Goal: Task Accomplishment & Management: Use online tool/utility

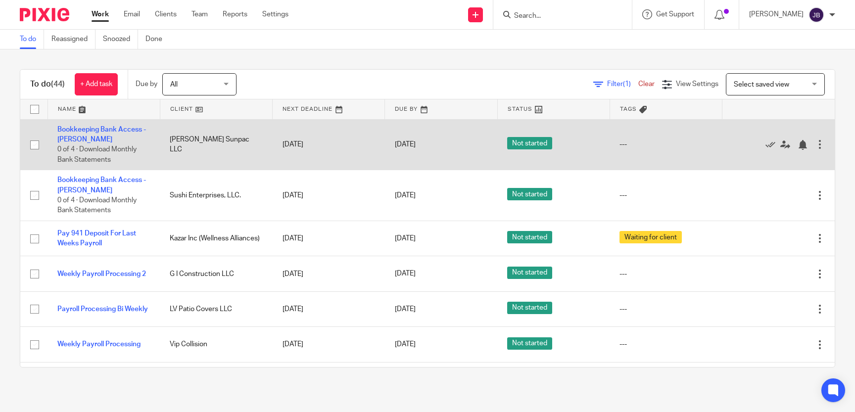
click at [81, 136] on td "Bookkeeping Bank Access - Juliet 0 of 4 · Download Monthly Bank Statements" at bounding box center [103, 144] width 112 height 51
click at [78, 130] on link "Bookkeeping Bank Access - [PERSON_NAME]" at bounding box center [101, 134] width 89 height 17
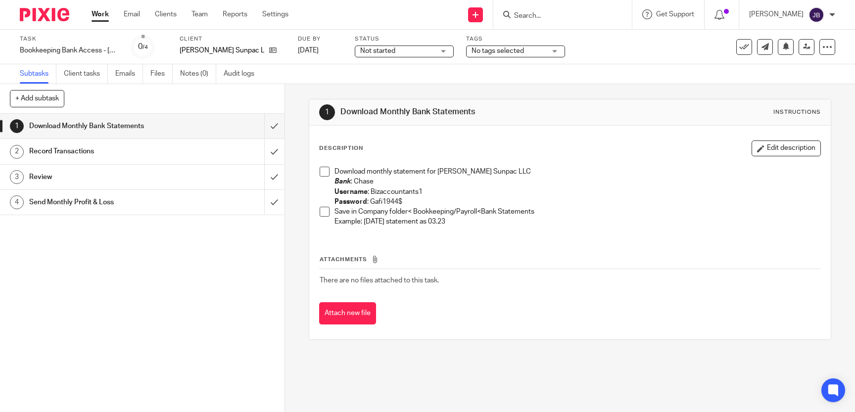
click at [323, 167] on span at bounding box center [325, 172] width 10 height 10
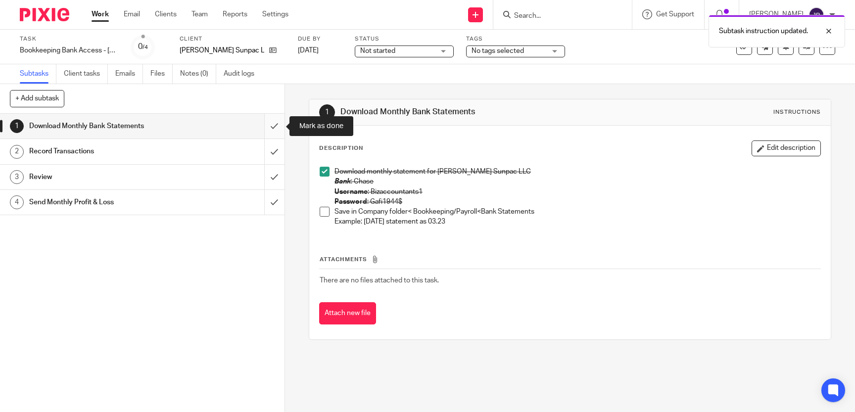
click at [270, 129] on input "submit" at bounding box center [142, 126] width 284 height 25
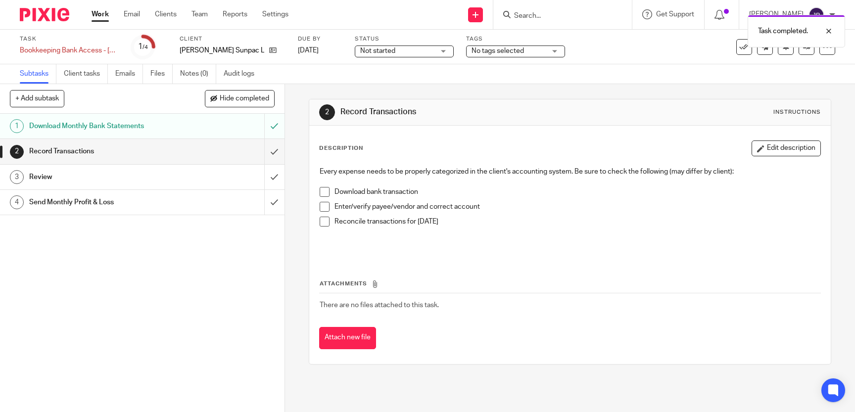
click at [199, 123] on div "Download Monthly Bank Statements" at bounding box center [141, 126] width 225 height 15
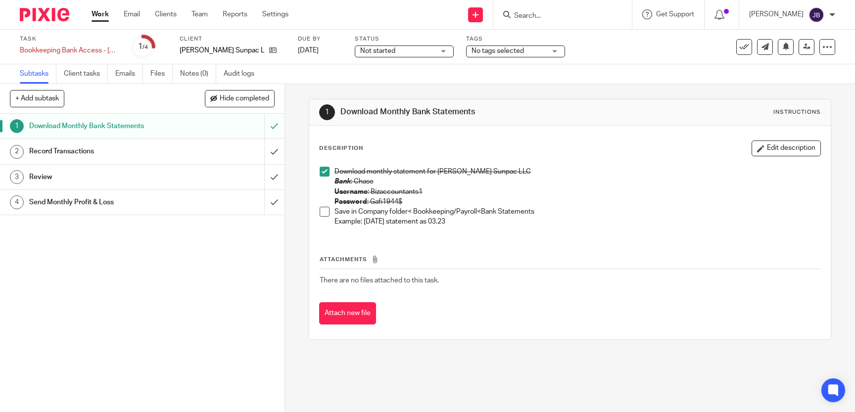
click at [322, 213] on span at bounding box center [325, 212] width 10 height 10
click at [192, 151] on div "Record Transactions" at bounding box center [141, 151] width 225 height 15
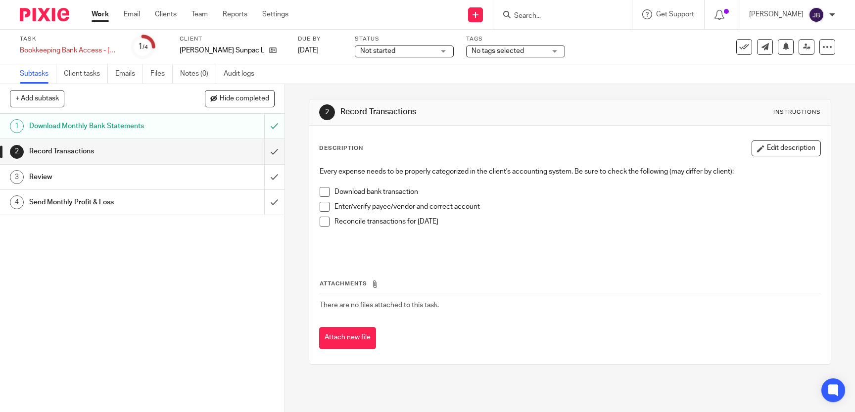
click at [324, 190] on span at bounding box center [325, 192] width 10 height 10
click at [326, 203] on span at bounding box center [325, 207] width 10 height 10
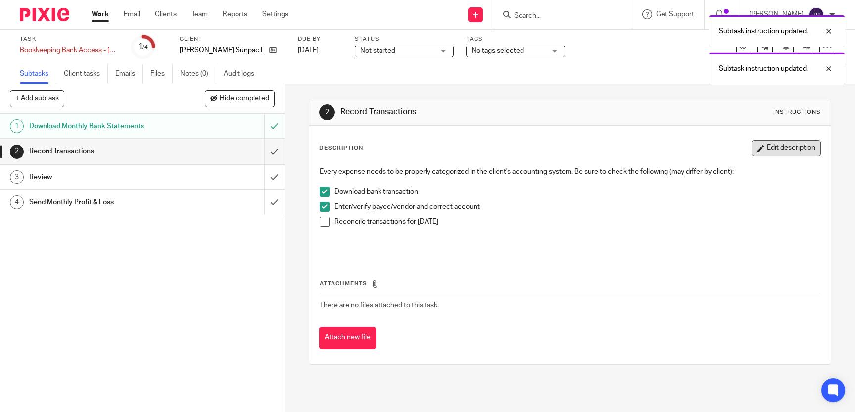
click at [787, 151] on button "Edit description" at bounding box center [785, 148] width 69 height 16
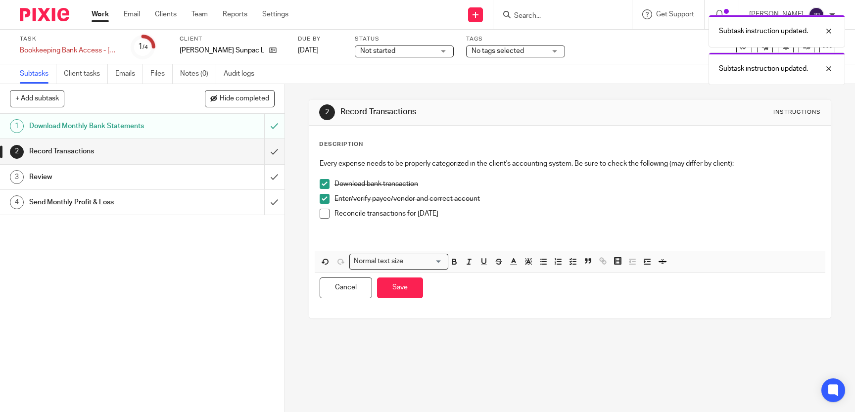
click at [452, 215] on p "Reconcile transactions for [DATE]" at bounding box center [577, 214] width 486 height 10
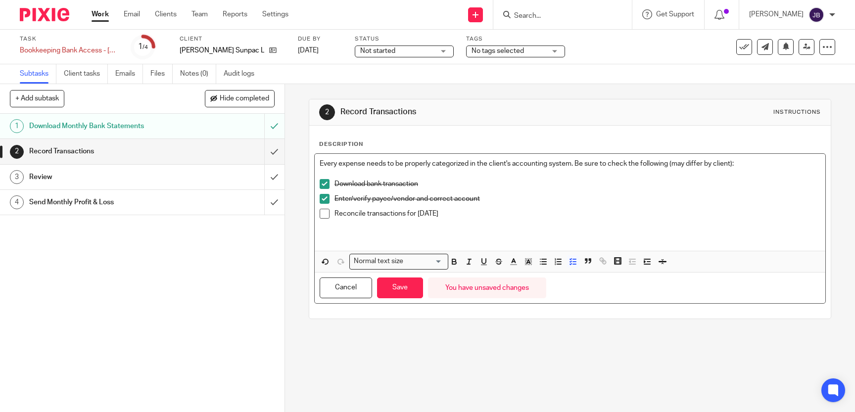
click at [611, 204] on div "Enter/verify payee/vendor and correct account" at bounding box center [577, 201] width 486 height 15
click at [322, 213] on span at bounding box center [325, 214] width 10 height 10
click at [407, 288] on button "Save" at bounding box center [400, 287] width 46 height 21
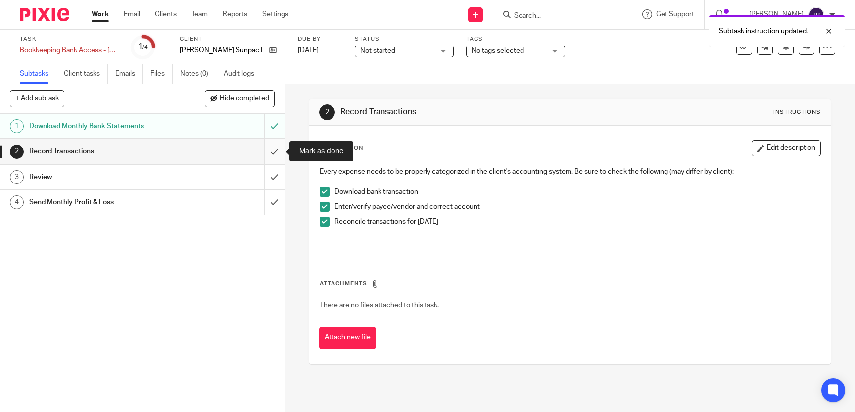
click at [270, 158] on input "submit" at bounding box center [142, 151] width 284 height 25
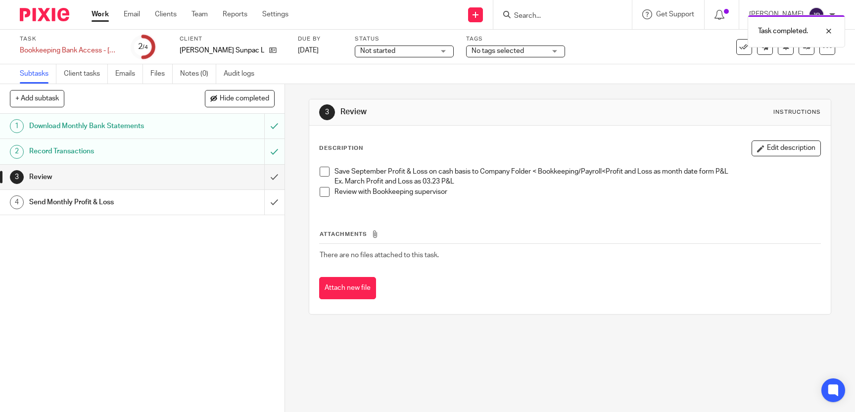
click at [327, 173] on span at bounding box center [325, 172] width 10 height 10
click at [321, 192] on span at bounding box center [325, 192] width 10 height 10
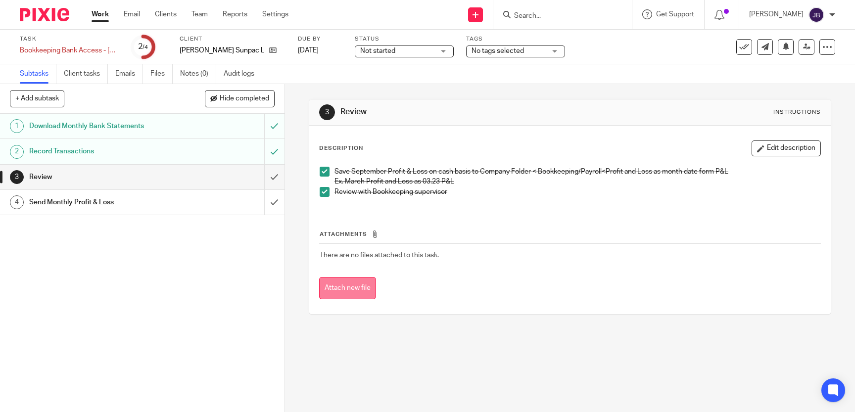
drag, startPoint x: 357, startPoint y: 280, endPoint x: 352, endPoint y: 283, distance: 5.1
click at [356, 280] on button "Attach new file" at bounding box center [347, 288] width 57 height 22
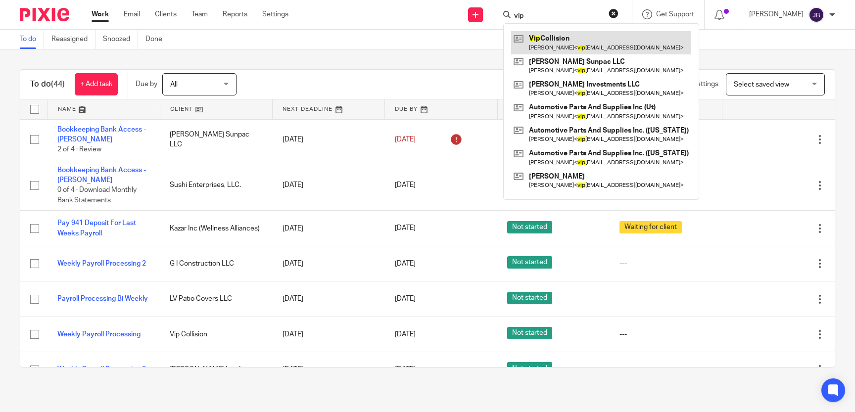
type input "vip"
click at [581, 42] on link at bounding box center [601, 42] width 180 height 23
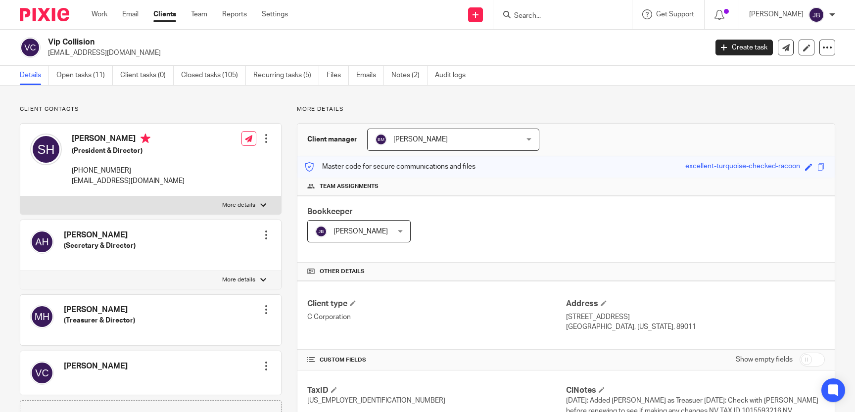
click at [568, 21] on div at bounding box center [562, 14] width 138 height 29
click at [563, 11] on form at bounding box center [565, 14] width 105 height 12
click at [538, 16] on input "Search" at bounding box center [557, 16] width 89 height 9
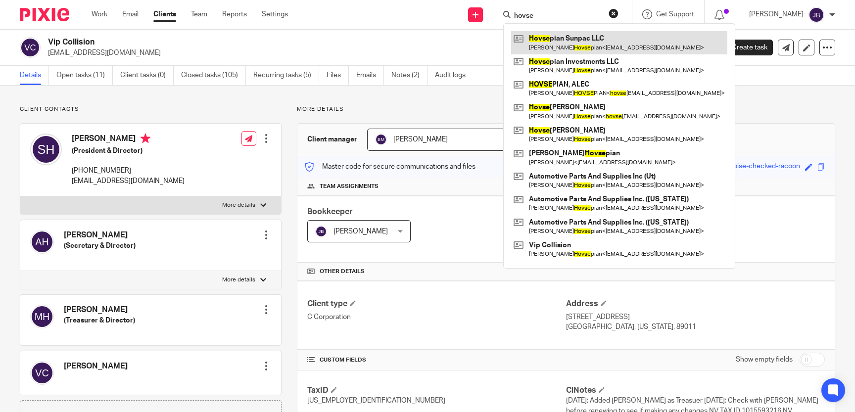
type input "hovse"
click at [582, 43] on link at bounding box center [619, 42] width 216 height 23
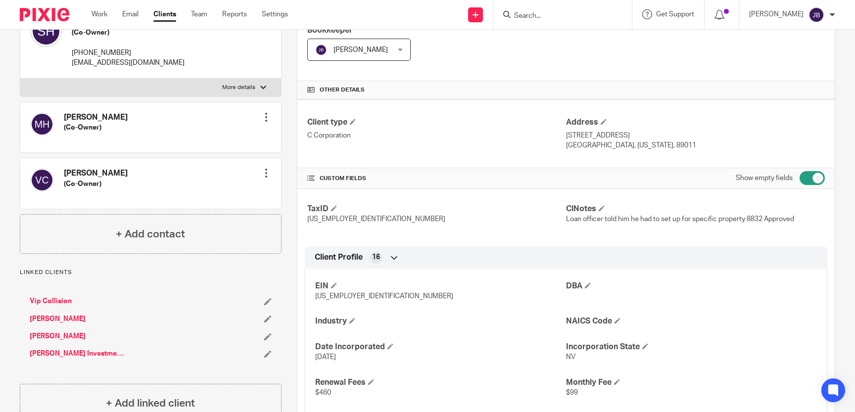
scroll to position [272, 0]
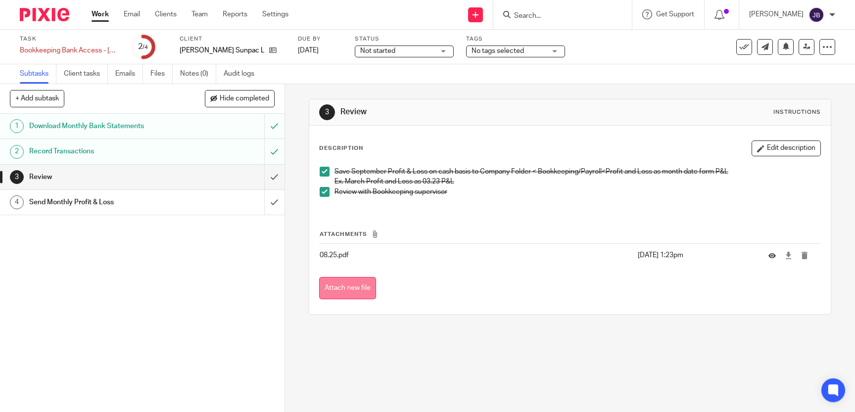
click at [357, 294] on button "Attach new file" at bounding box center [347, 288] width 57 height 22
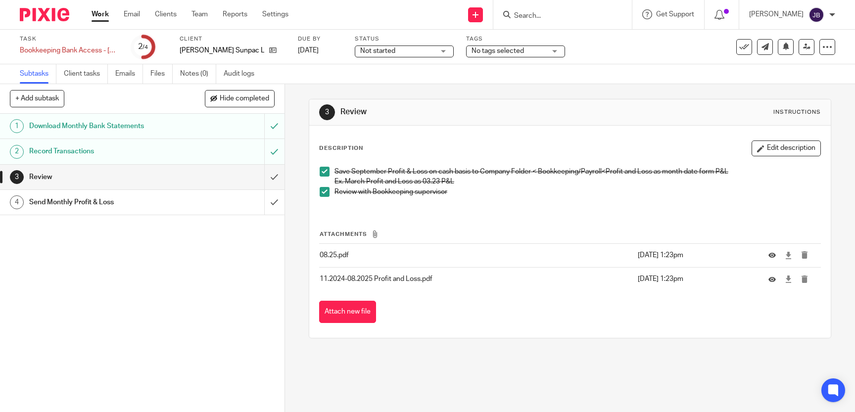
click at [57, 317] on div "1 Download Monthly Bank Statements 2 Record Transactions 3 Review 4 Send Monthl…" at bounding box center [142, 263] width 284 height 298
click at [270, 176] on input "submit" at bounding box center [142, 177] width 284 height 25
